Goal: Check status: Check status

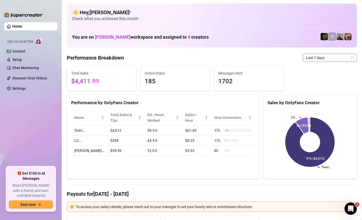
click at [352, 57] on icon "calendar" at bounding box center [352, 57] width 3 height 3
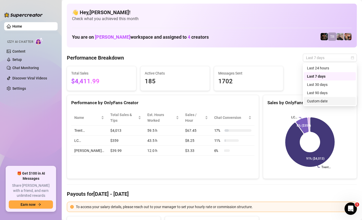
click at [318, 102] on div "Custom date" at bounding box center [330, 101] width 46 height 6
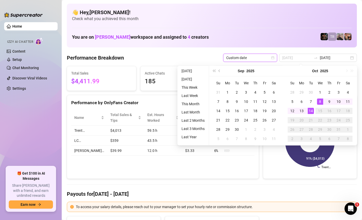
type input "[DATE]"
click at [312, 110] on div "14" at bounding box center [311, 111] width 6 height 6
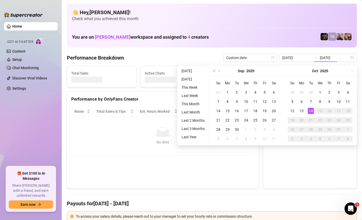
type input "[DATE]"
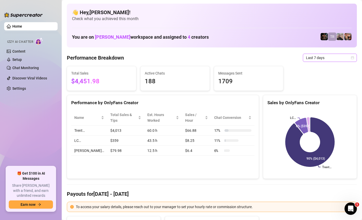
click at [347, 58] on span "Last 7 days" at bounding box center [330, 58] width 48 height 8
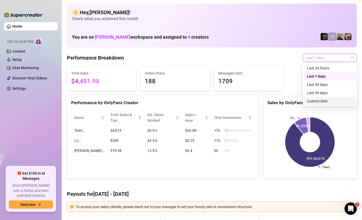
click at [331, 103] on div "Custom date" at bounding box center [330, 101] width 46 height 6
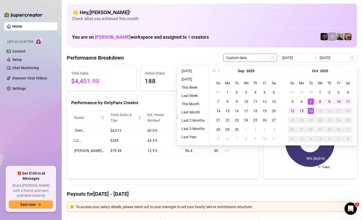
type input "[DATE]"
click at [311, 110] on div "14" at bounding box center [311, 111] width 6 height 6
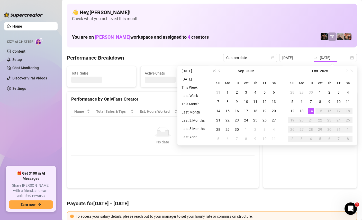
type input "[DATE]"
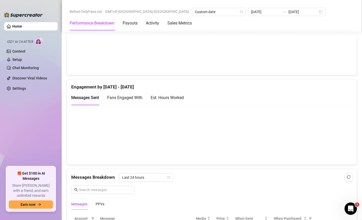
scroll to position [225, 0]
